Goal: Task Accomplishment & Management: Complete application form

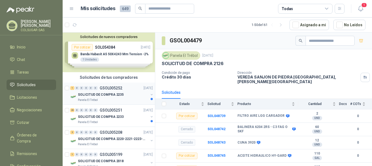
click at [72, 88] on div "1" at bounding box center [72, 88] width 4 height 4
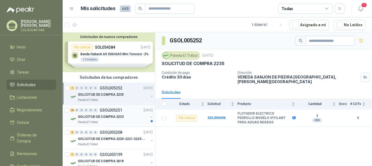
click at [73, 109] on div "26" at bounding box center [72, 110] width 4 height 4
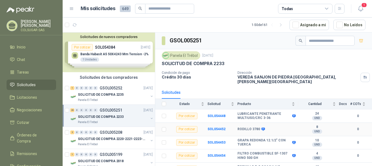
scroll to position [27, 0]
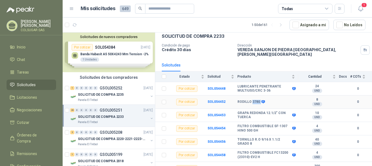
drag, startPoint x: 252, startPoint y: 97, endPoint x: 259, endPoint y: 97, distance: 7.4
click at [259, 100] on div "RODILLO 3780" at bounding box center [251, 102] width 27 height 4
copy div "3780"
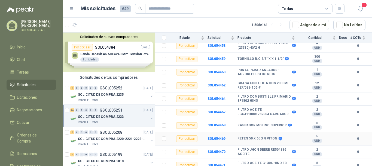
scroll to position [164, 0]
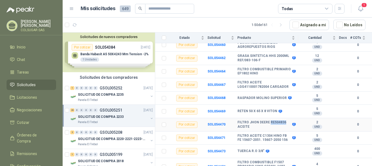
drag, startPoint x: 270, startPoint y: 119, endPoint x: 284, endPoint y: 119, distance: 13.4
click at [284, 120] on b "FILTRO JHON DEERE RE504836 ACEITE" at bounding box center [264, 124] width 53 height 8
copy b "RE504836"
click at [212, 122] on b "SOL054470" at bounding box center [217, 124] width 18 height 4
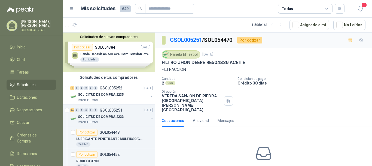
scroll to position [24, 0]
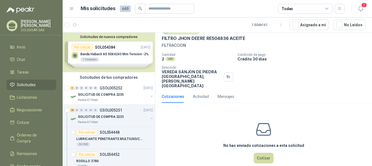
click at [252, 155] on div "No has enviado cotizaciones a esta solicitud Cotizar" at bounding box center [263, 142] width 217 height 70
click at [264, 152] on button "Cotizar" at bounding box center [264, 157] width 20 height 10
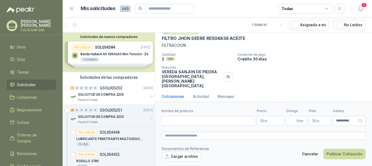
scroll to position [20, 0]
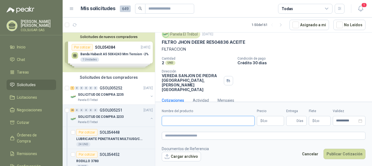
click at [204, 120] on input "Nombre del producto" at bounding box center [208, 121] width 93 height 10
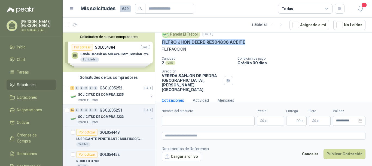
drag, startPoint x: 246, startPoint y: 41, endPoint x: 158, endPoint y: 39, distance: 88.4
click at [158, 39] on div "Panela El Trébol [DATE] FILTRO JHON DEERE RE504836 ACEITE FILTRACCION Cantidad …" at bounding box center [263, 61] width 217 height 66
copy p "FILTRO JHON DEERE RE504836 ACEITE"
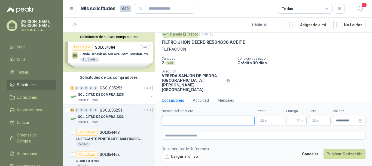
click at [204, 122] on input "Nombre del producto" at bounding box center [208, 121] width 93 height 10
paste input "**********"
type input "**********"
click at [188, 134] on textarea at bounding box center [264, 135] width 204 height 8
paste textarea "**********"
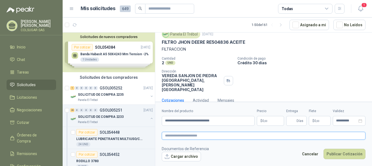
type textarea "**********"
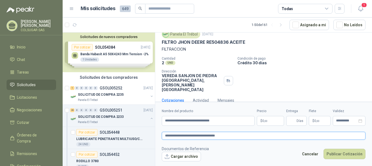
type textarea "**********"
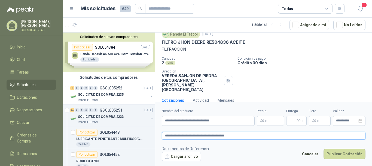
type textarea "**********"
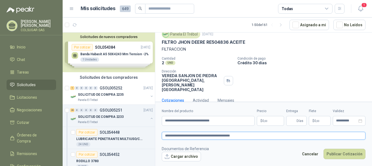
type textarea "**********"
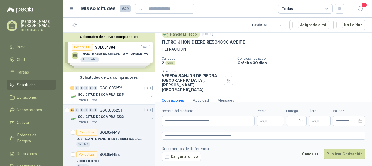
click at [271, 123] on p "$ 0 ,00" at bounding box center [270, 121] width 27 height 10
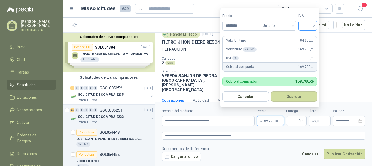
type input "********"
click at [312, 26] on input "search" at bounding box center [308, 25] width 12 height 8
click at [308, 36] on div "19%" at bounding box center [309, 37] width 10 height 6
click at [297, 96] on button "Guardar" at bounding box center [295, 96] width 47 height 10
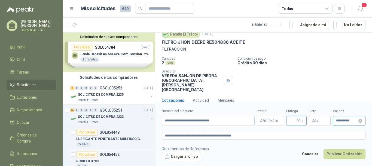
click at [345, 122] on div "**********" at bounding box center [349, 121] width 33 height 10
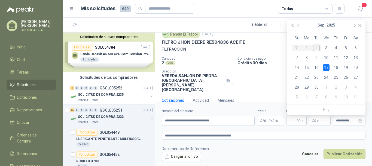
click at [257, 83] on div "Panela El Trébol [DATE] FILTRO JHON DEERE RE504836 ACEITE FILTRACCION Cantidad …" at bounding box center [263, 61] width 217 height 66
type input "**********"
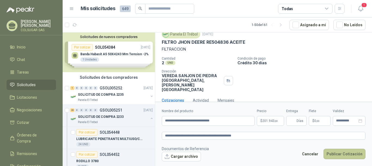
click at [344, 154] on button "Publicar Cotización" at bounding box center [345, 153] width 42 height 10
type input "*"
click at [347, 156] on button "Publicar Cotización" at bounding box center [345, 153] width 42 height 10
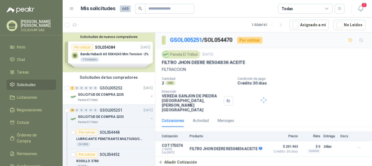
scroll to position [0, 0]
click at [260, 145] on button "Detalles" at bounding box center [255, 148] width 26 height 7
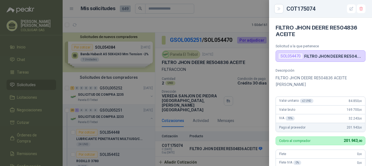
click at [227, 17] on div at bounding box center [186, 83] width 372 height 166
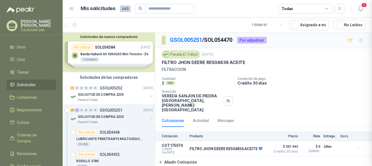
scroll to position [144, 0]
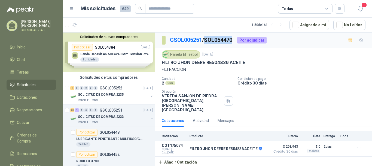
drag, startPoint x: 210, startPoint y: 40, endPoint x: 235, endPoint y: 41, distance: 25.1
click at [233, 41] on p "GSOL005251 / SOL054470" at bounding box center [201, 40] width 63 height 8
copy p "SOL054470"
click at [72, 111] on div "25" at bounding box center [72, 110] width 4 height 4
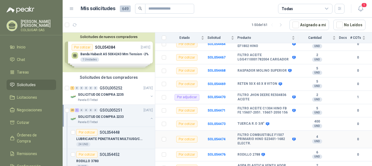
scroll to position [218, 0]
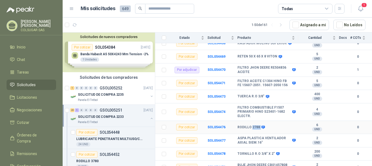
drag, startPoint x: 252, startPoint y: 124, endPoint x: 259, endPoint y: 124, distance: 7.1
click at [259, 125] on div "RODILLO 2788" at bounding box center [251, 127] width 27 height 4
copy div "2788"
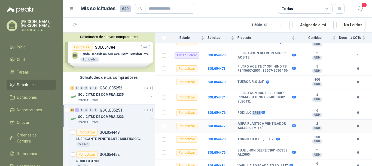
scroll to position [245, 0]
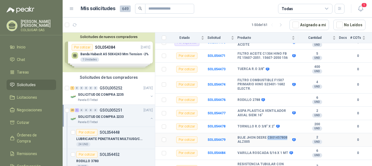
drag, startPoint x: 266, startPoint y: 133, endPoint x: 285, endPoint y: 134, distance: 18.6
click at [285, 135] on b "BUJE JHON DEERE CB01457808 ALZ005" at bounding box center [264, 139] width 53 height 8
copy b "CB01457808"
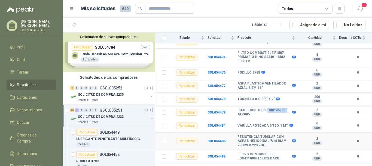
scroll to position [291, 0]
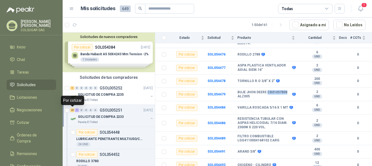
click at [72, 110] on div "25" at bounding box center [72, 110] width 4 height 4
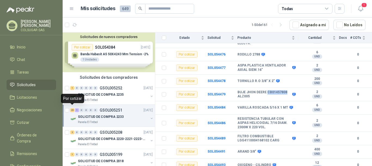
scroll to position [2, 0]
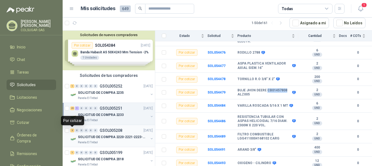
click at [72, 130] on div "2" at bounding box center [72, 130] width 4 height 4
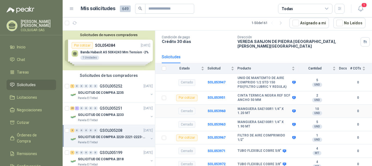
scroll to position [35, 0]
